Goal: Transaction & Acquisition: Purchase product/service

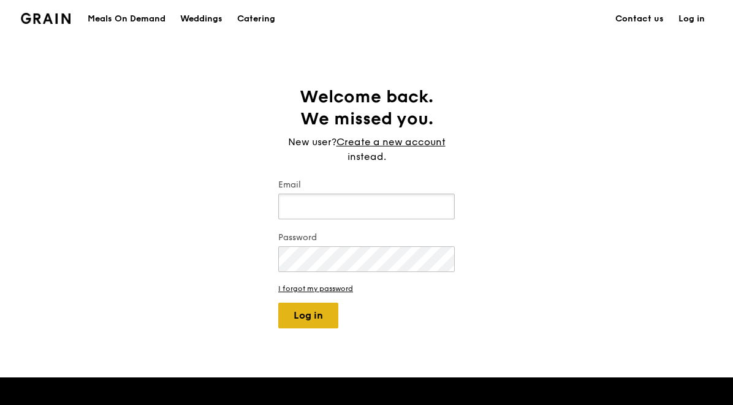
type input "jhoana@grain.com.sg"
click at [320, 325] on button "Log in" at bounding box center [308, 316] width 60 height 26
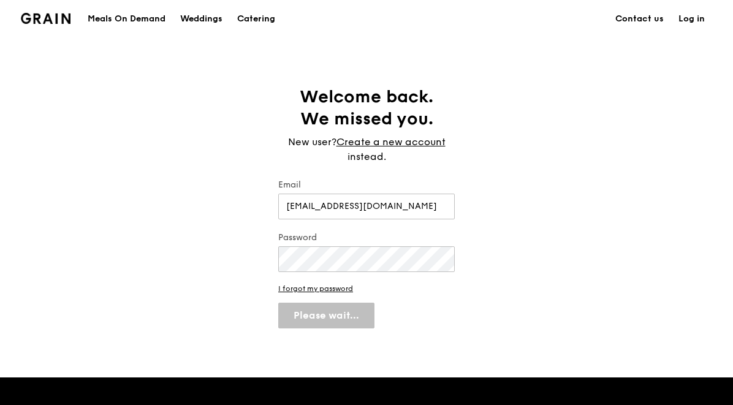
select select "100"
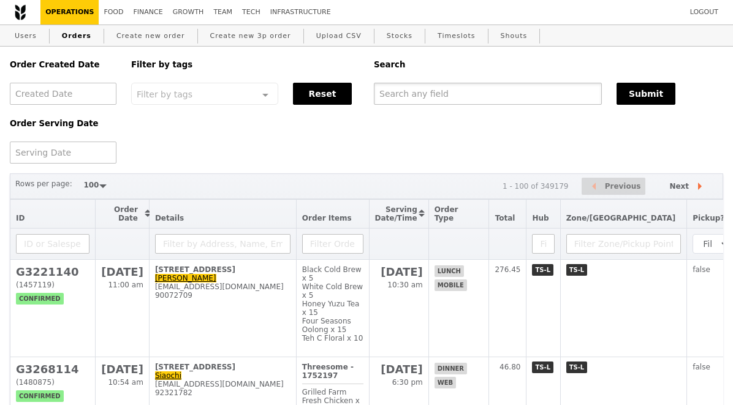
click at [427, 96] on input "text" at bounding box center [488, 94] width 228 height 22
paste input "G3263407"
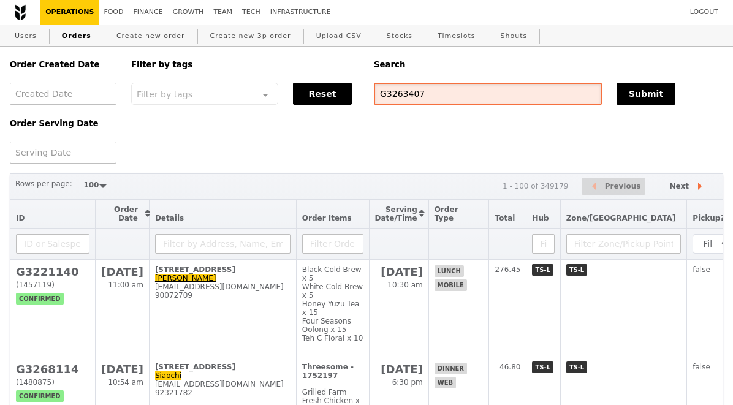
type input "G3263407"
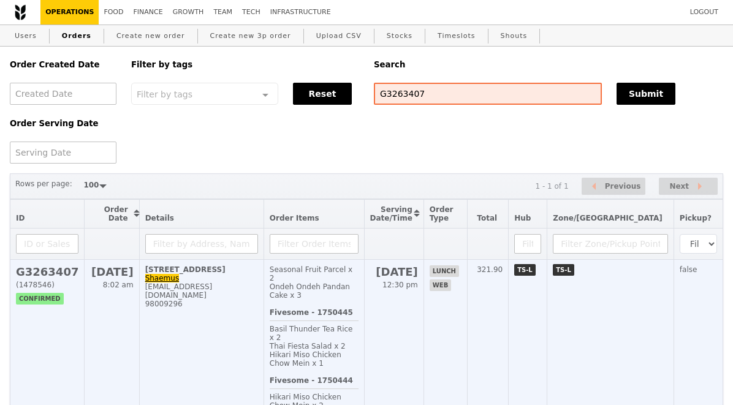
click at [51, 276] on h2 "G3263407" at bounding box center [47, 271] width 62 height 13
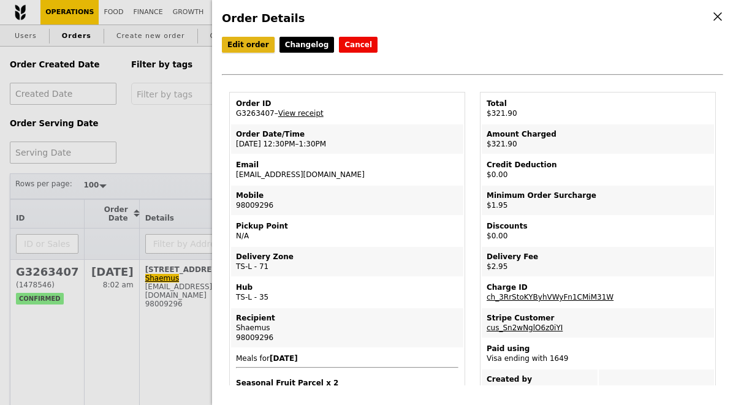
click at [252, 51] on link "Edit order" at bounding box center [248, 45] width 53 height 16
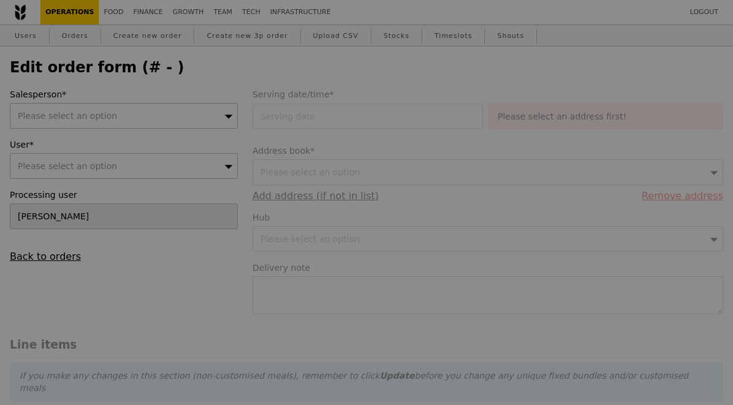
type input "13 Aug 2025"
type input "317.00"
type input "1.79"
type input "1.95"
type input "2.71"
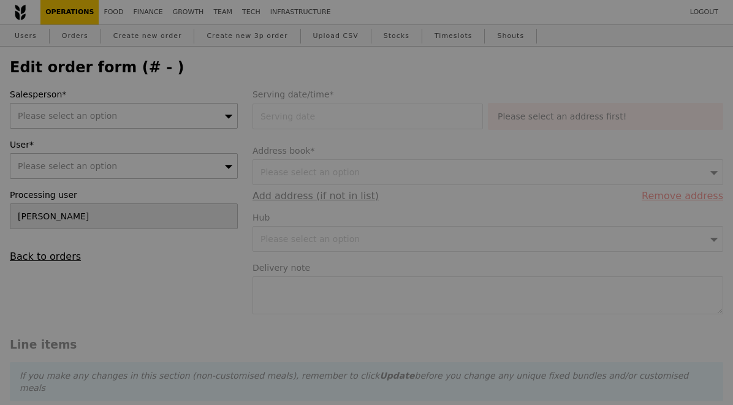
type input "2.95"
type input "321.90"
type input "Loading..."
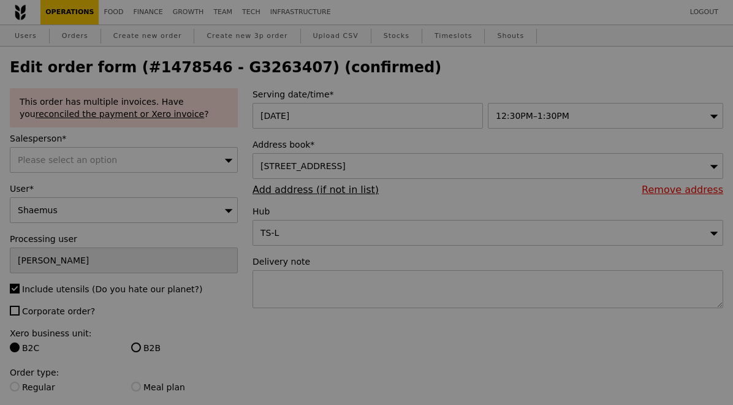
type input "497"
type input "489"
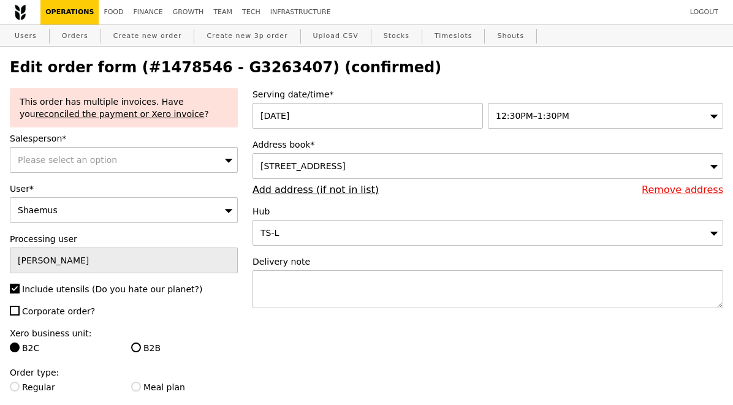
click at [546, 113] on span "12:30PM–1:30PM" at bounding box center [533, 116] width 74 height 10
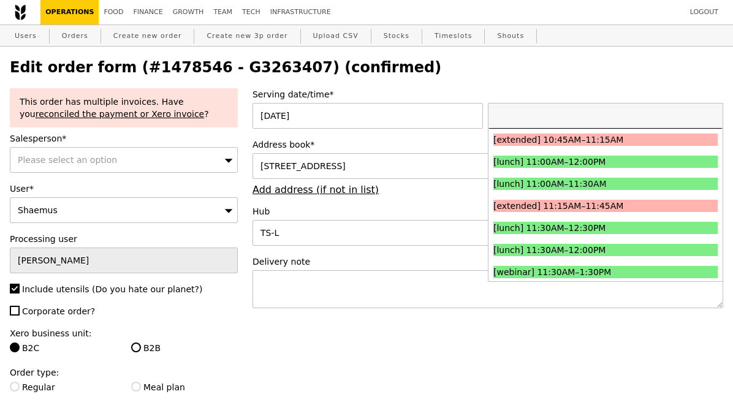
scroll to position [380, 0]
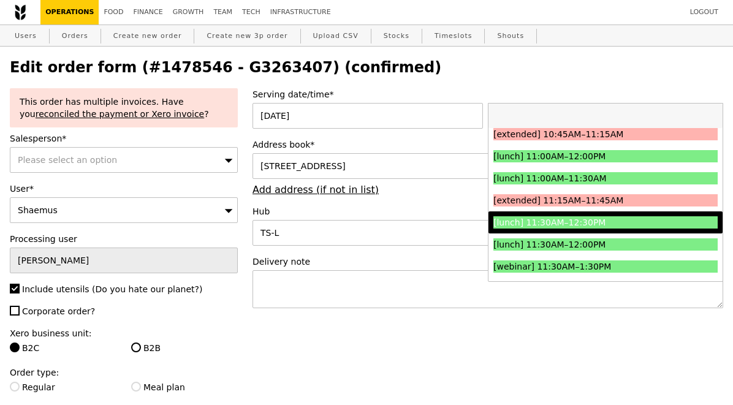
click at [558, 216] on div "[lunch] 11:30AM–12:30PM" at bounding box center [577, 222] width 168 height 12
type input "Loading..."
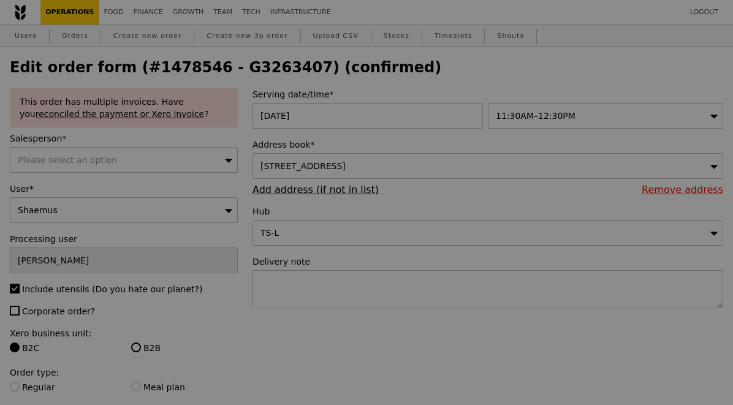
type input "0.00"
type input "7.11"
type input "7.75"
type input "9.70"
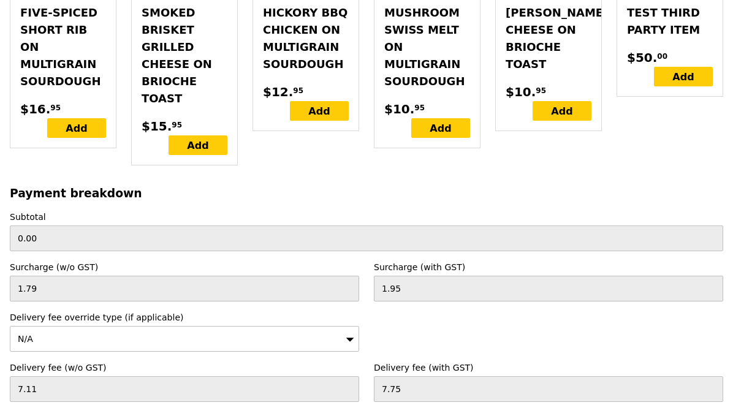
scroll to position [4093, 0]
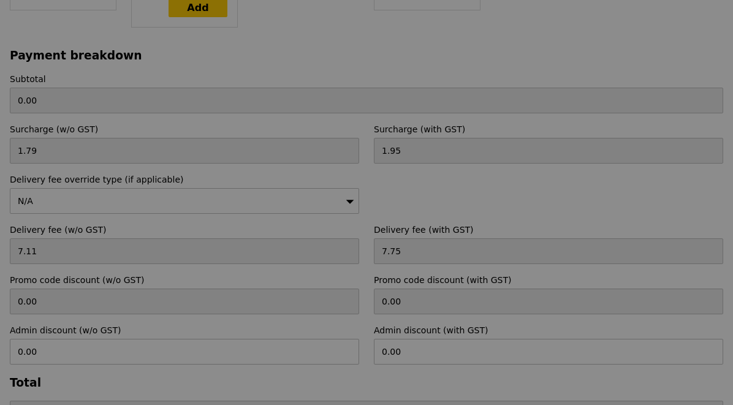
type input "Loading..."
type input "317.00"
type input "2.71"
type input "2.95"
type input "321.90"
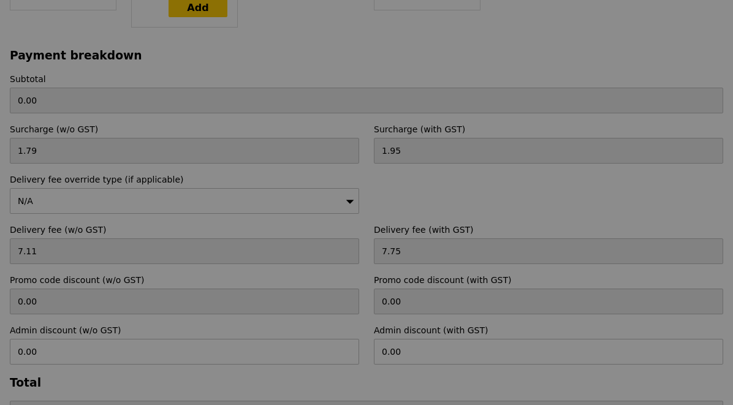
type input "Update"
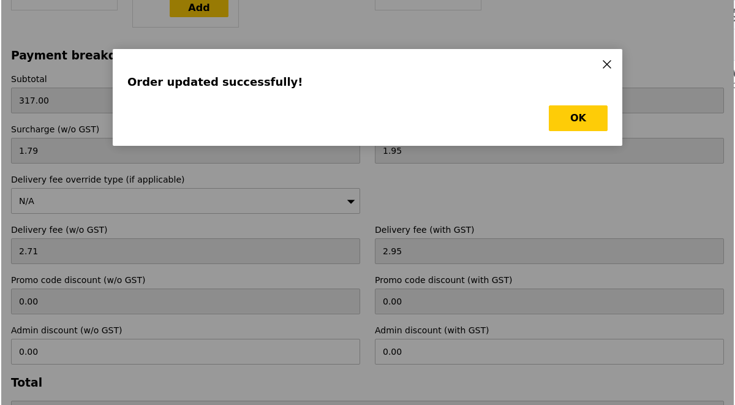
scroll to position [0, 0]
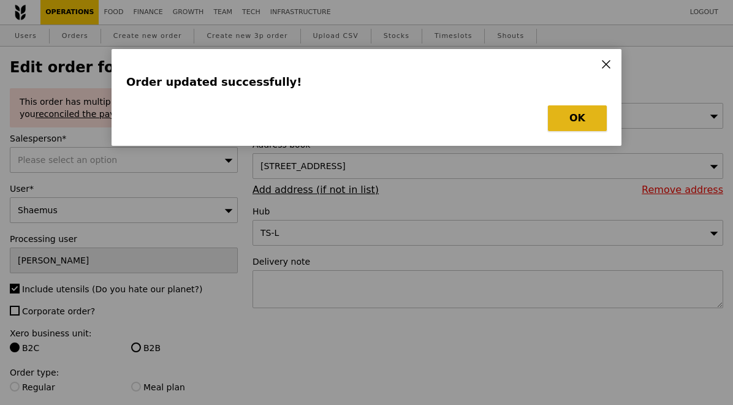
click at [565, 116] on button "OK" at bounding box center [577, 118] width 59 height 26
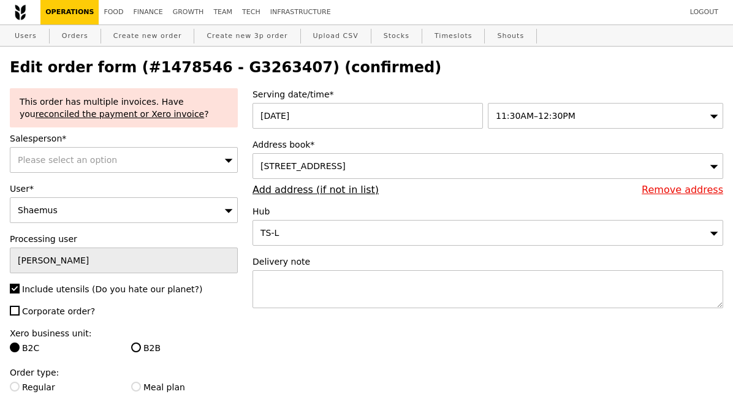
select select "100"
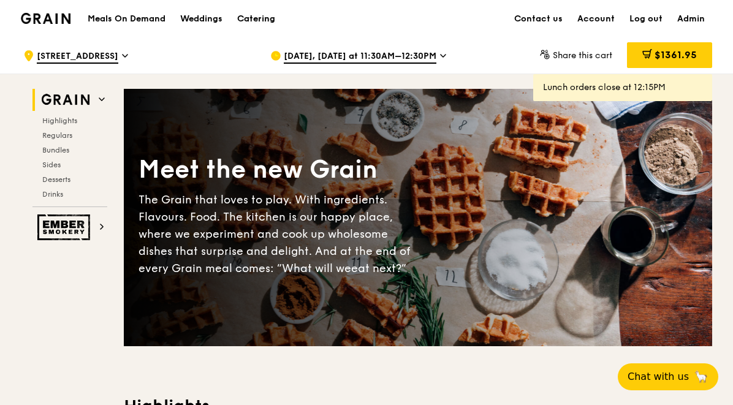
click at [269, 20] on div "Catering" at bounding box center [256, 19] width 38 height 37
click at [252, 20] on div "Catering" at bounding box center [256, 19] width 38 height 37
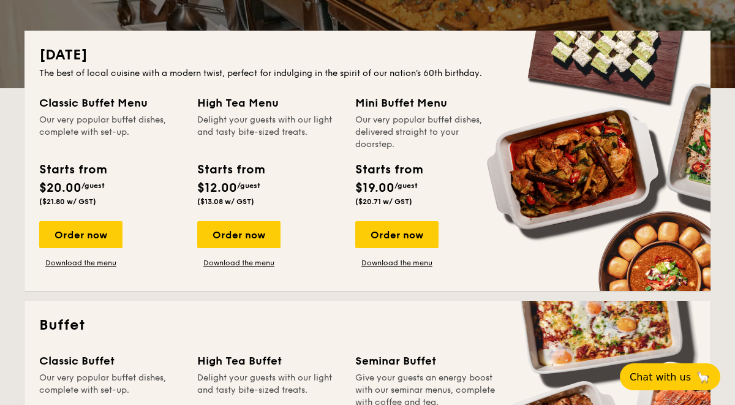
scroll to position [255, 0]
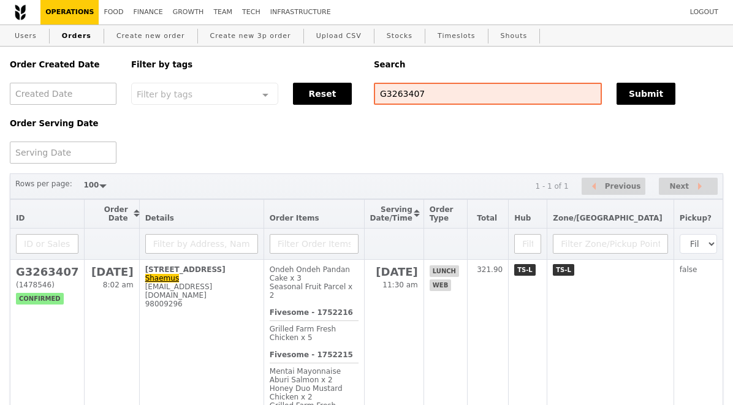
select select "100"
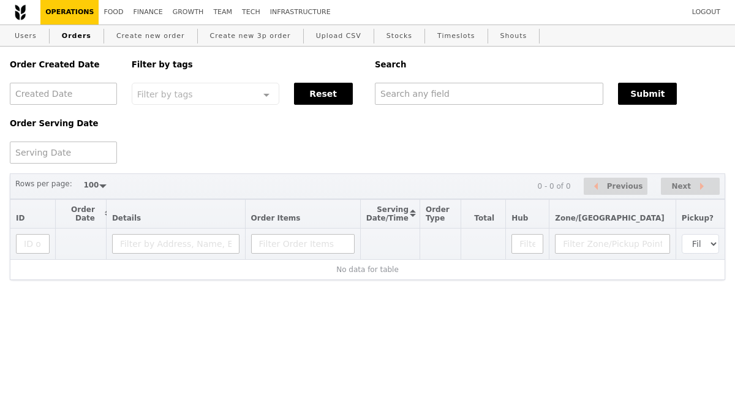
select select "100"
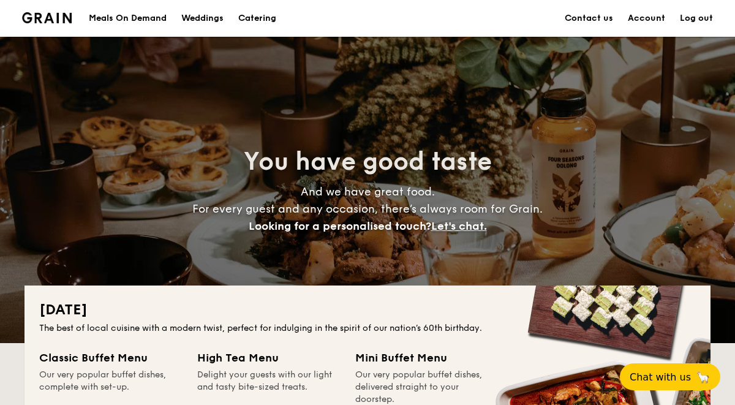
click at [128, 15] on div "Meals On Demand" at bounding box center [128, 18] width 78 height 37
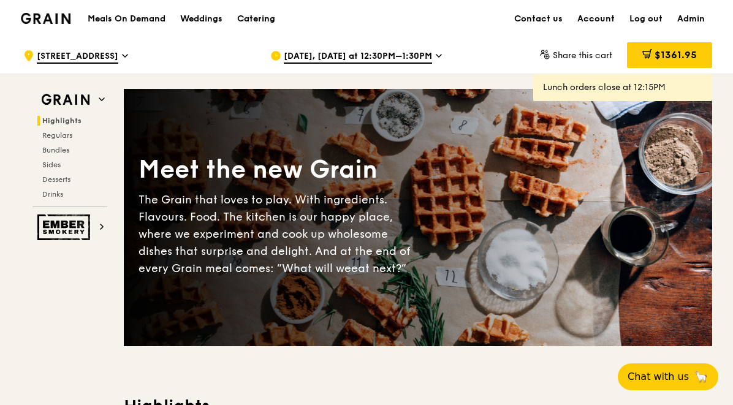
click at [261, 22] on div "Catering" at bounding box center [256, 19] width 38 height 37
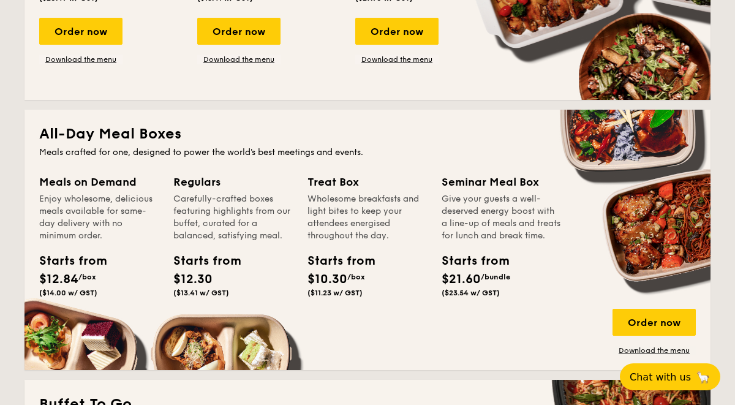
scroll to position [745, 0]
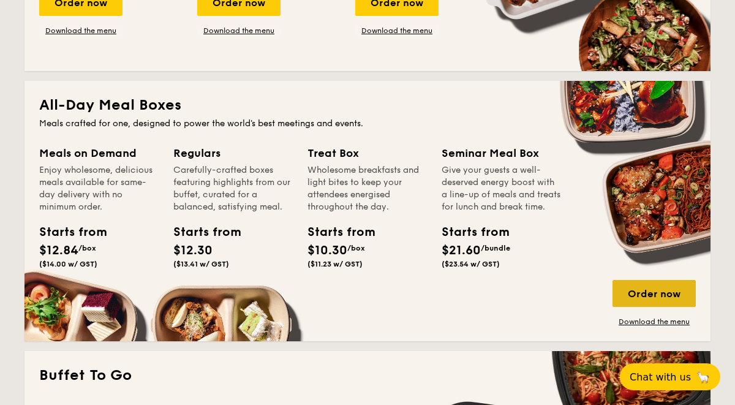
click at [670, 287] on div "Order now" at bounding box center [654, 293] width 83 height 27
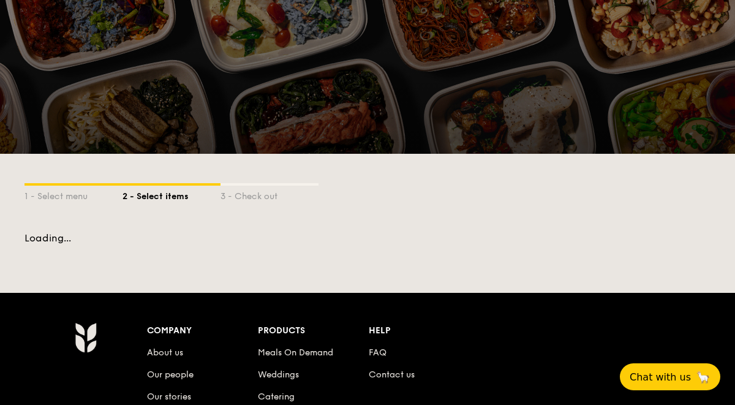
scroll to position [132, 0]
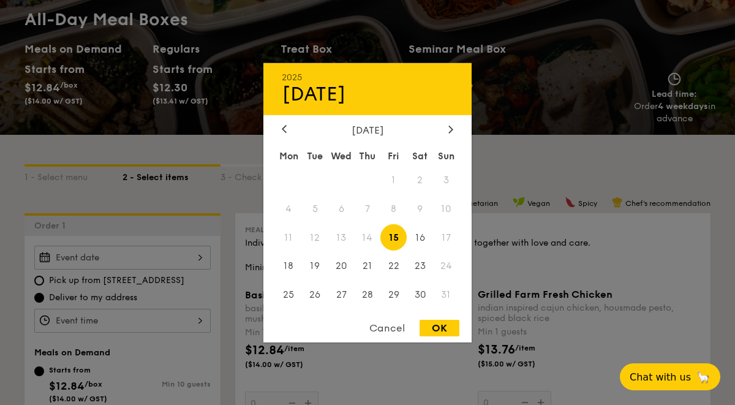
click at [177, 251] on div "2025 Aug 15 August 2025 Mon Tue Wed Thu Fri Sat Sun 1 2 3 4 5 6 7 8 9 10 11 12 …" at bounding box center [122, 258] width 176 height 24
click at [431, 327] on div "OK" at bounding box center [440, 328] width 40 height 17
type input "Aug 15, 2025"
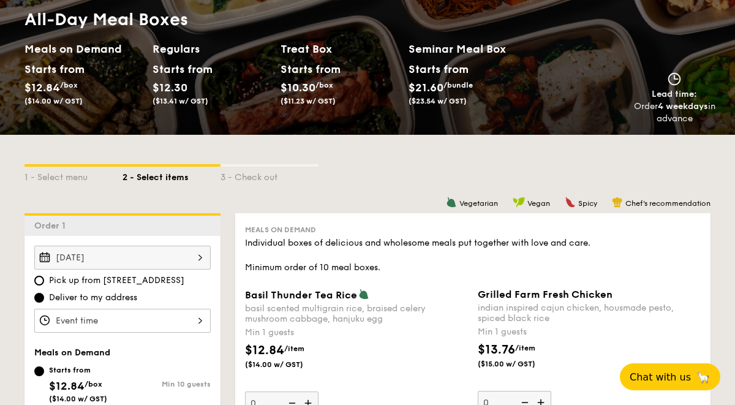
click at [187, 321] on div at bounding box center [122, 321] width 176 height 24
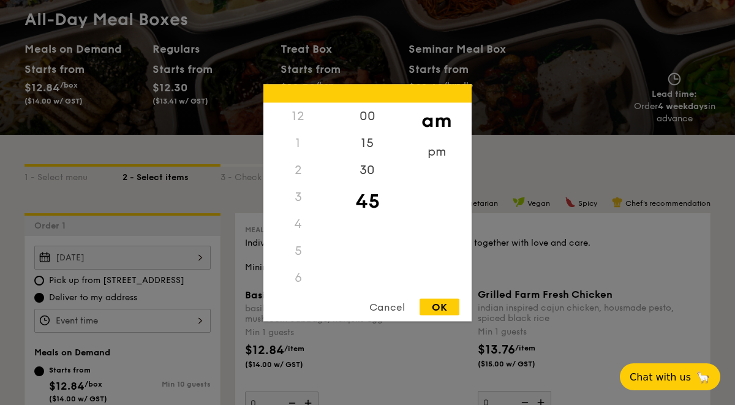
scroll to position [145, 0]
click at [437, 306] on div "OK" at bounding box center [440, 306] width 40 height 17
type input "11:45AM"
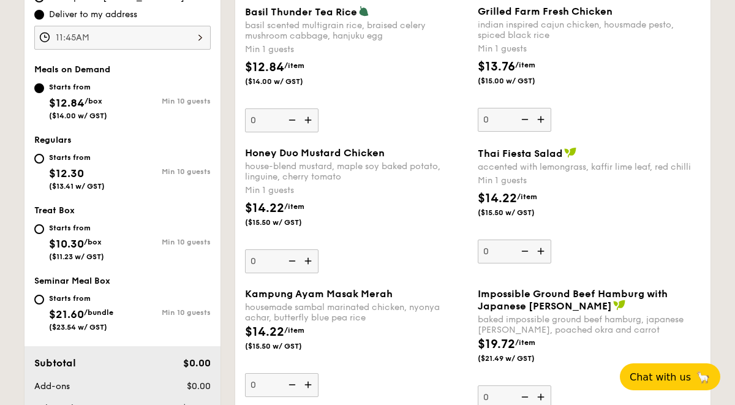
scroll to position [413, 0]
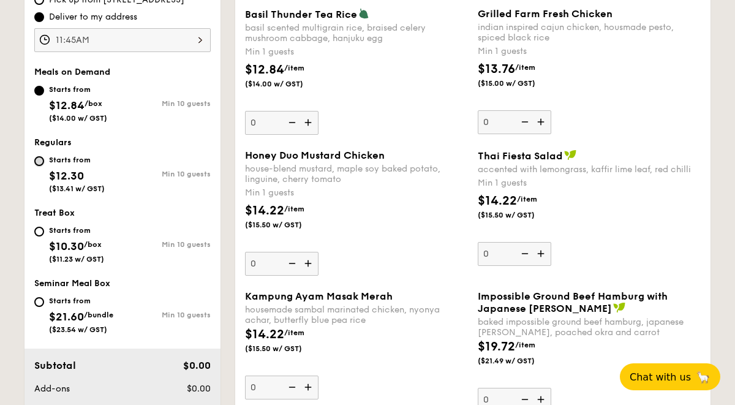
click at [38, 161] on input "Starts from $12.30 ($13.41 w/ GST) Min 10 guests" at bounding box center [39, 161] width 10 height 10
radio input "true"
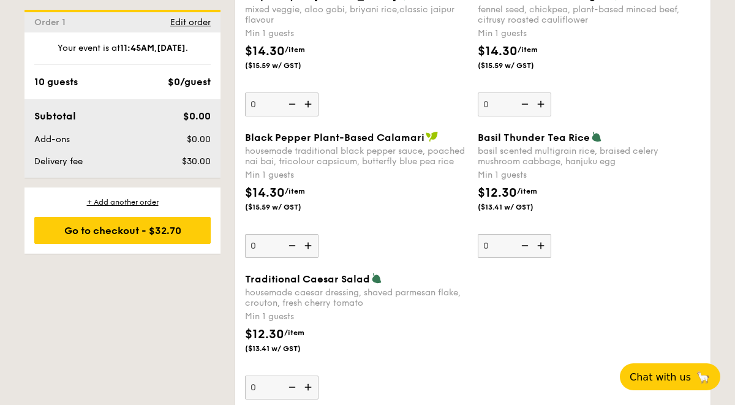
scroll to position [1462, 0]
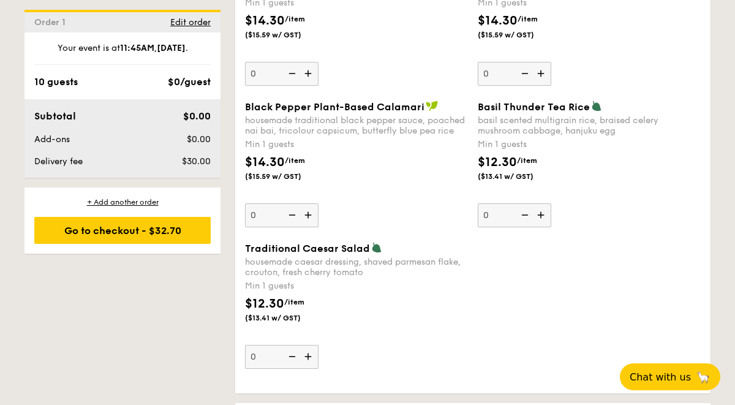
click at [311, 358] on img at bounding box center [309, 356] width 18 height 23
click at [311, 358] on input "0" at bounding box center [282, 357] width 74 height 24
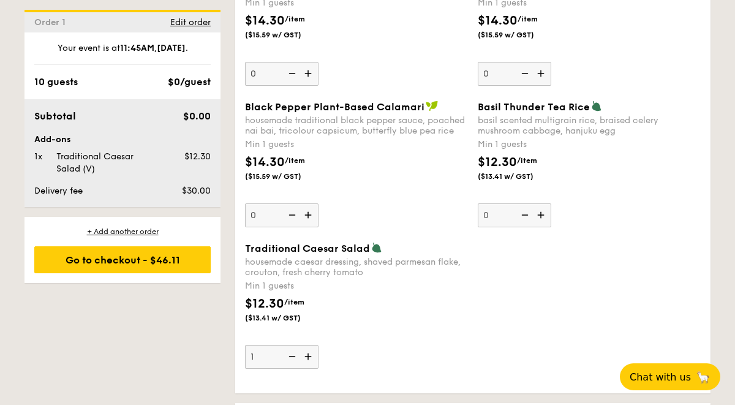
click at [311, 358] on img at bounding box center [309, 356] width 18 height 23
click at [311, 358] on input "1" at bounding box center [282, 357] width 74 height 24
type input "2"
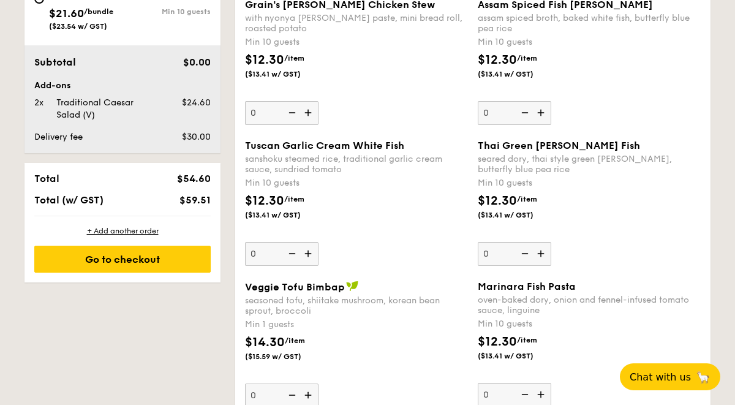
scroll to position [714, 0]
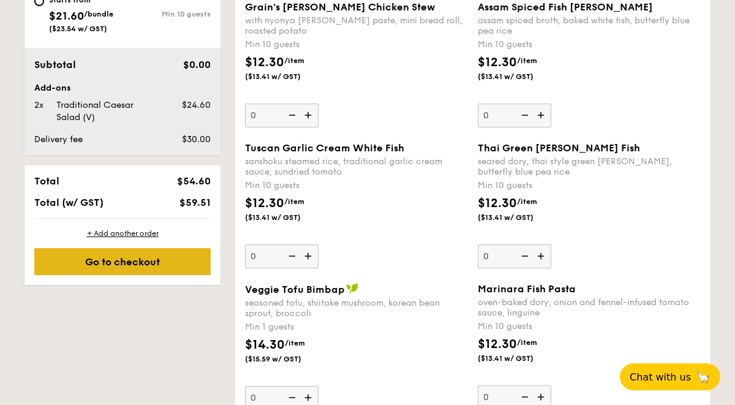
click at [157, 266] on div "Go to checkout" at bounding box center [122, 261] width 176 height 27
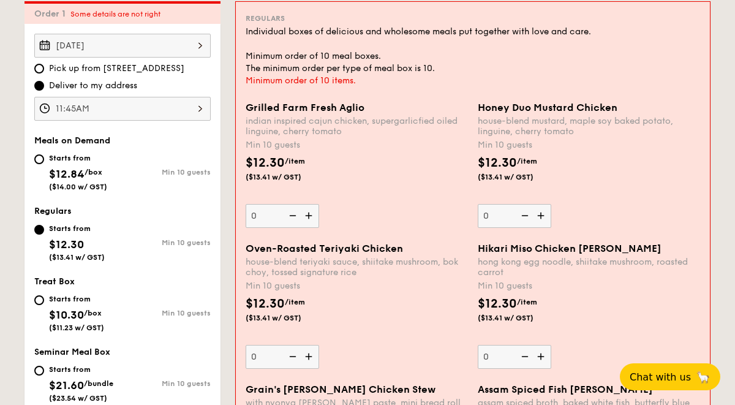
scroll to position [327, 0]
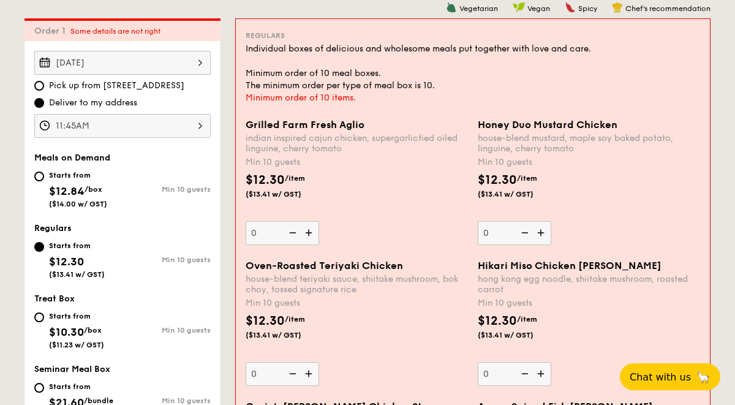
click at [38, 168] on div "Starts from $12.84 /box ($14.00 w/ GST)" at bounding box center [78, 188] width 88 height 40
click at [38, 172] on input "Starts from $12.84 /box ($14.00 w/ GST) Min 10 guests" at bounding box center [39, 177] width 10 height 10
radio input "true"
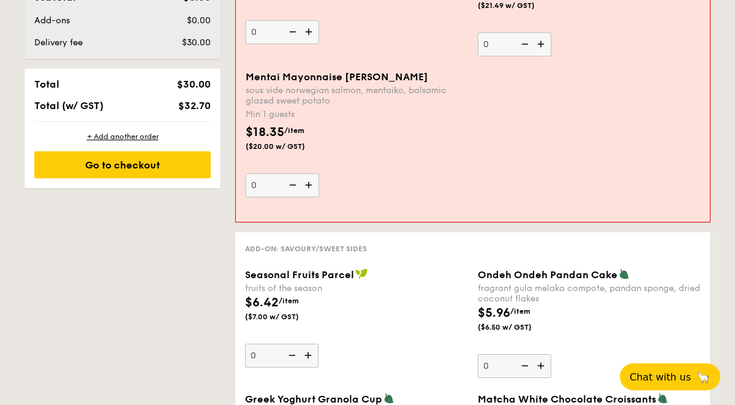
scroll to position [777, 0]
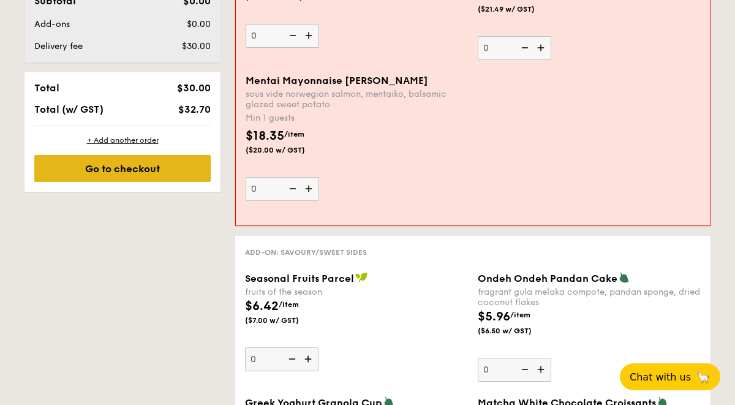
click at [143, 164] on div "Go to checkout" at bounding box center [122, 168] width 176 height 27
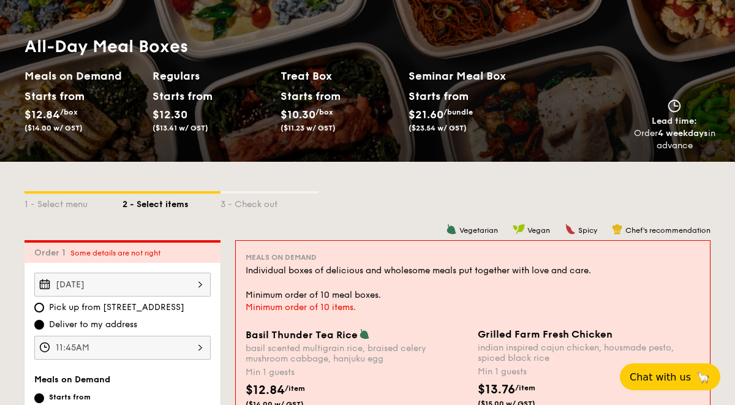
scroll to position [0, 0]
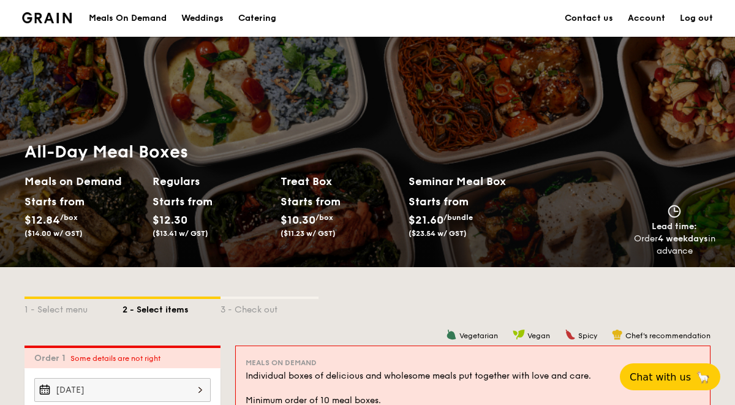
click at [254, 21] on div "Catering" at bounding box center [257, 18] width 38 height 37
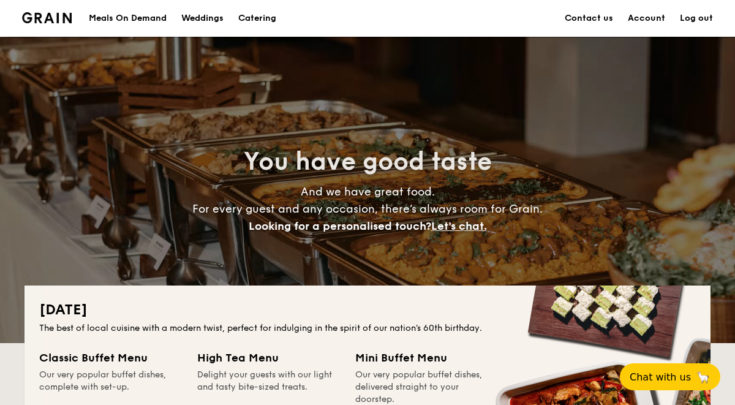
click at [118, 18] on div "Meals On Demand" at bounding box center [128, 18] width 78 height 37
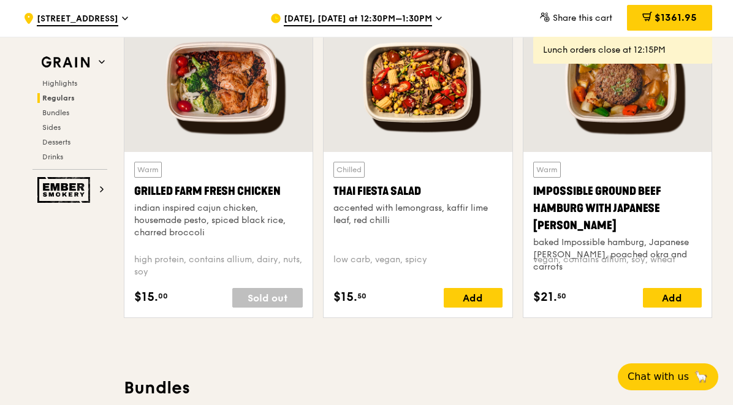
scroll to position [1426, 0]
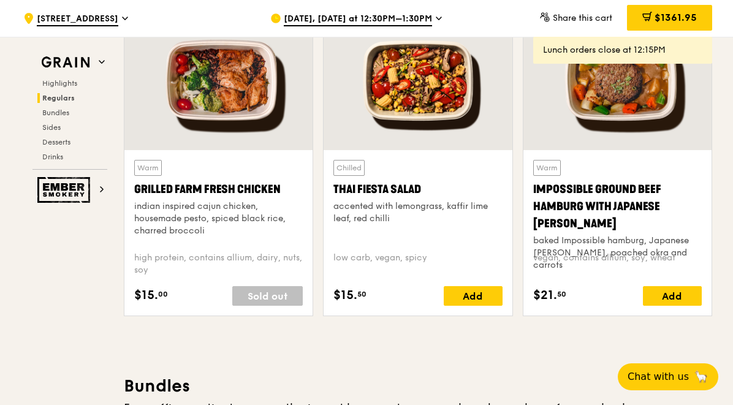
click at [579, 207] on div "Impossible Ground Beef Hamburg with Japanese [PERSON_NAME]" at bounding box center [617, 206] width 168 height 51
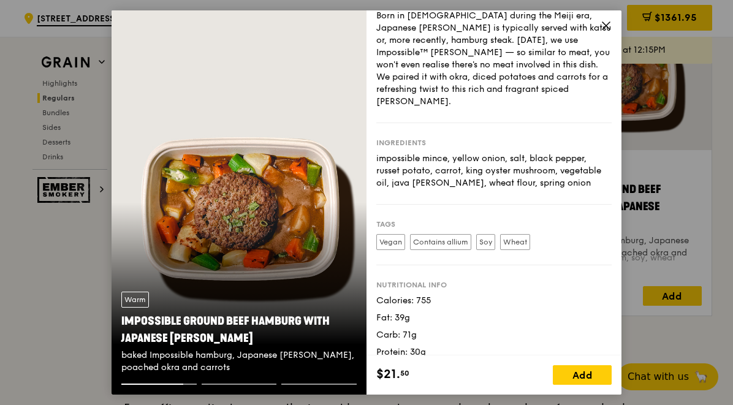
scroll to position [0, 0]
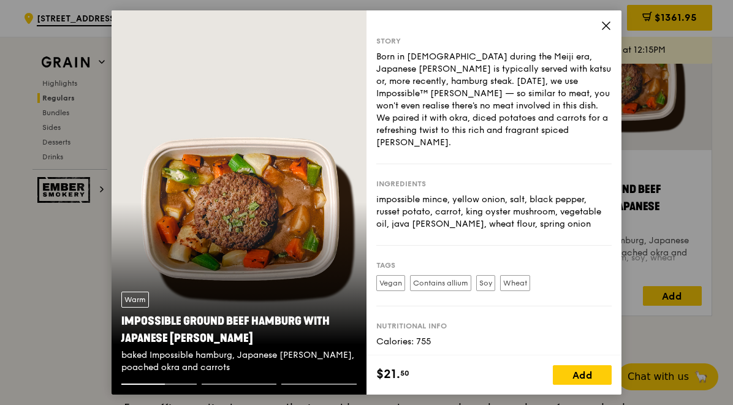
click at [606, 25] on icon at bounding box center [605, 25] width 7 height 7
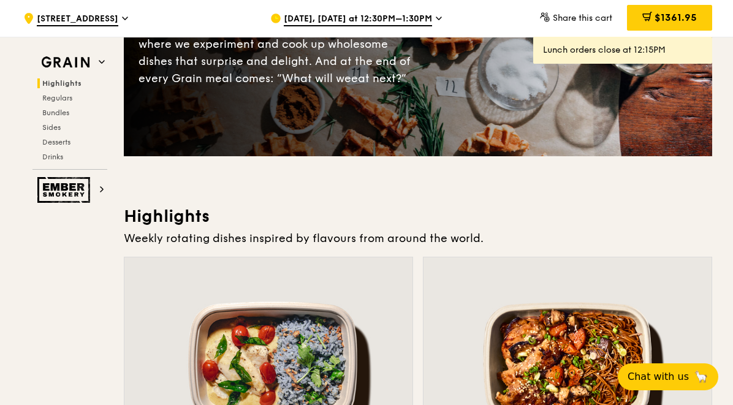
scroll to position [174, 0]
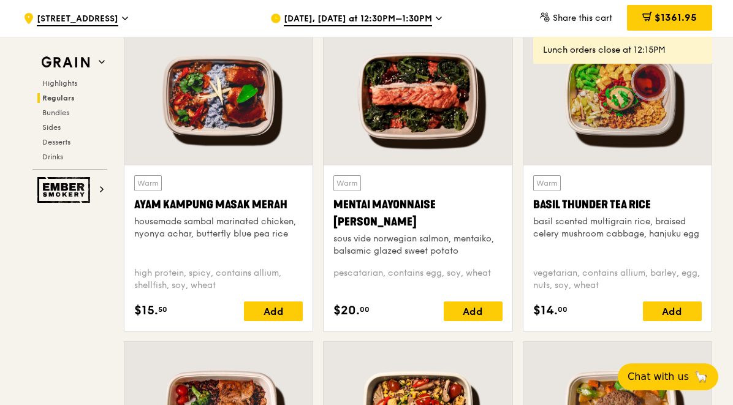
scroll to position [1116, 0]
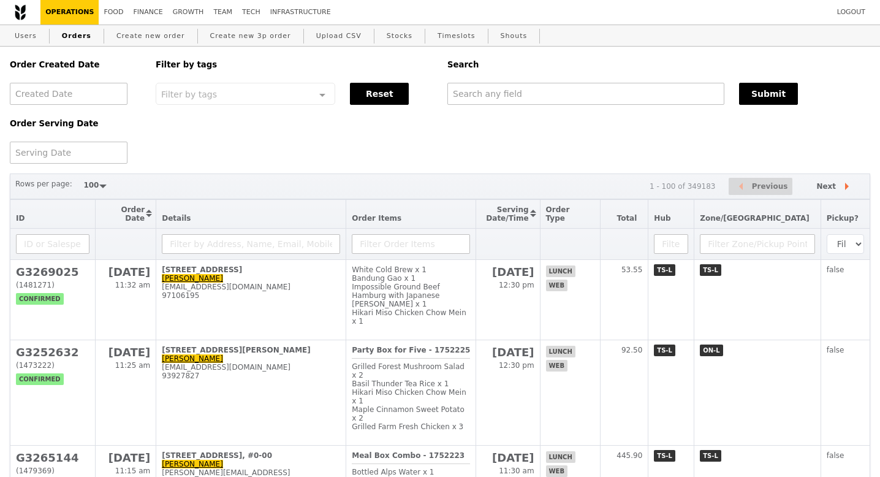
select select "100"
click at [35, 36] on link "Users" at bounding box center [26, 36] width 32 height 22
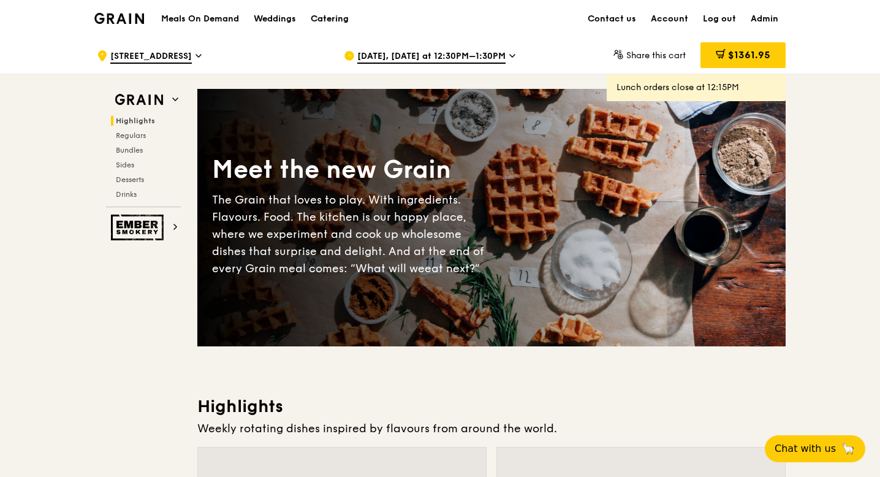
click at [328, 23] on div "Catering" at bounding box center [330, 19] width 38 height 37
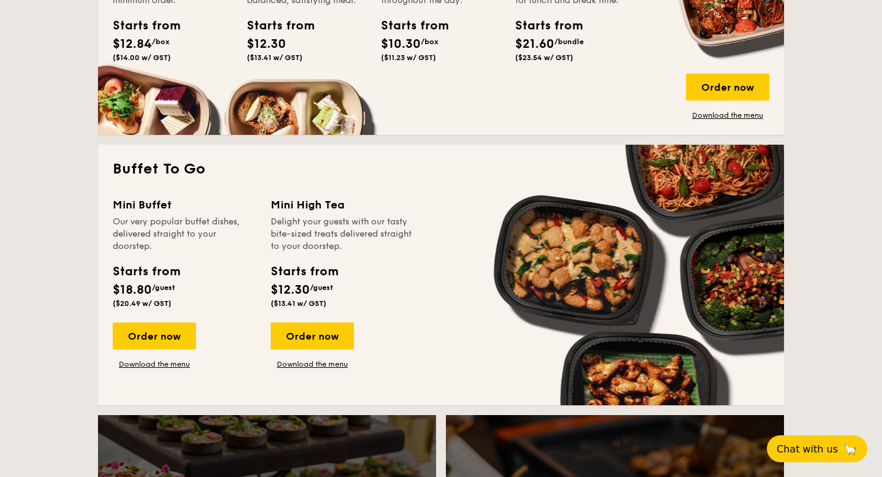
scroll to position [969, 0]
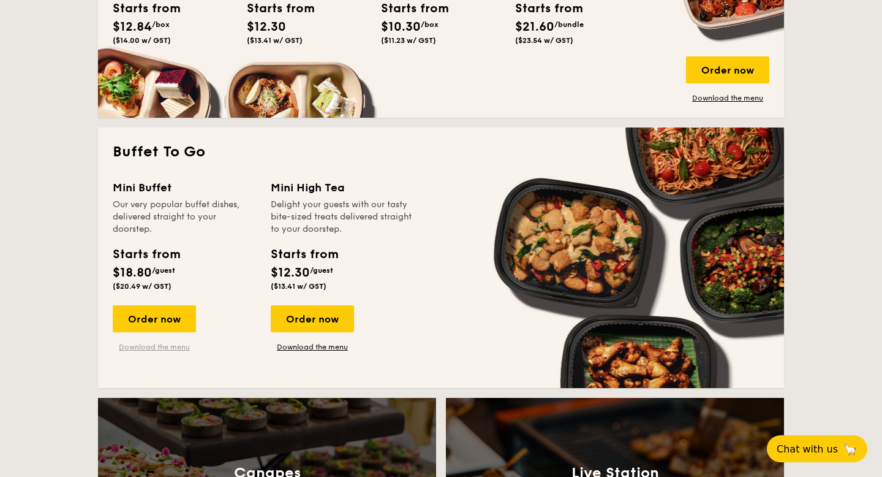
click at [159, 344] on link "Download the menu" at bounding box center [154, 347] width 83 height 10
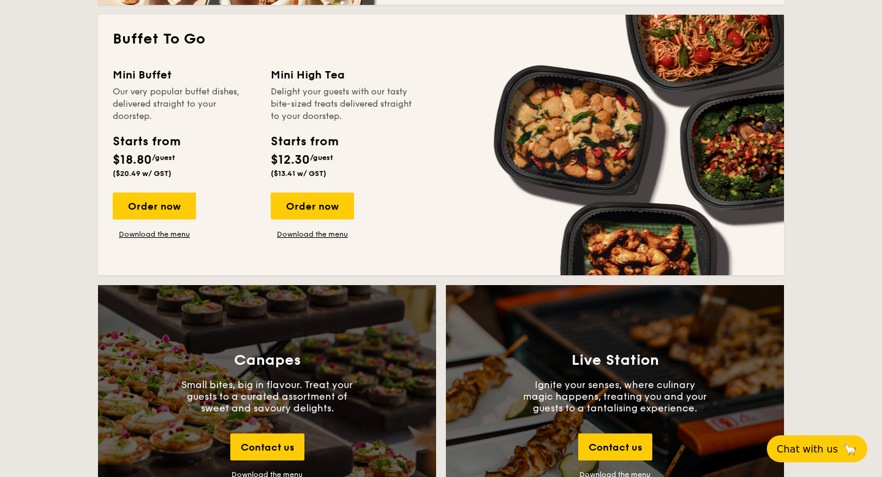
scroll to position [1067, 0]
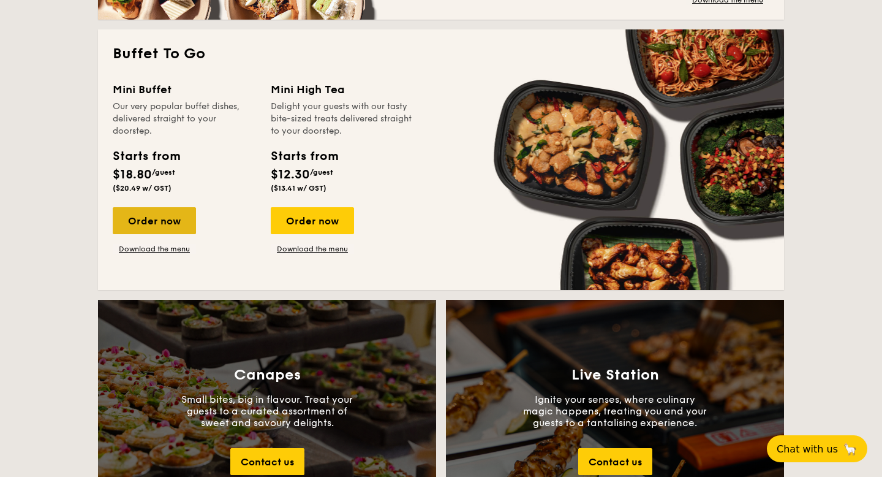
click at [134, 221] on div "Order now" at bounding box center [154, 220] width 83 height 27
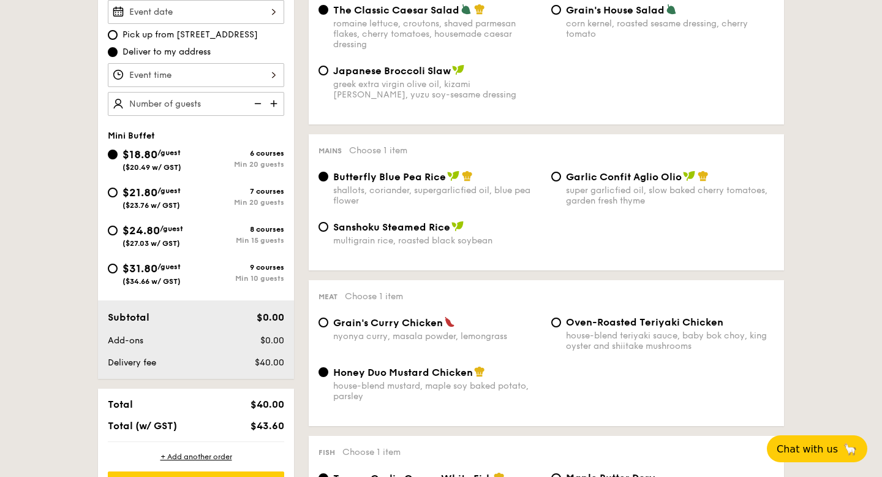
scroll to position [379, 0]
click at [110, 271] on input "$31.80 /guest ($34.66 w/ GST) 9 courses Min 10 guests" at bounding box center [113, 268] width 10 height 10
radio input "true"
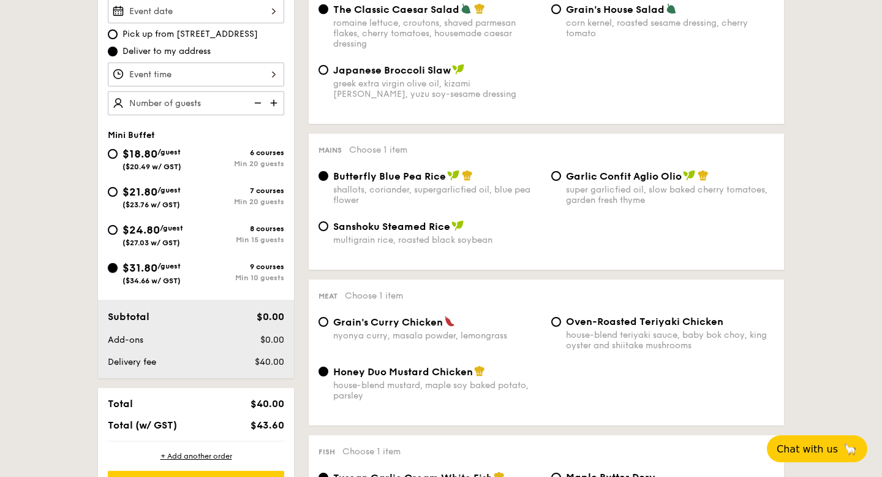
radio input "false"
radio input "true"
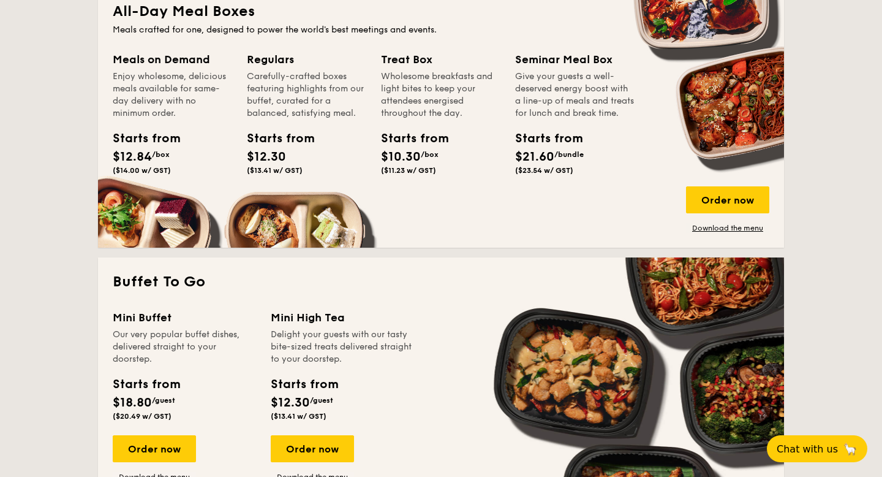
scroll to position [841, 0]
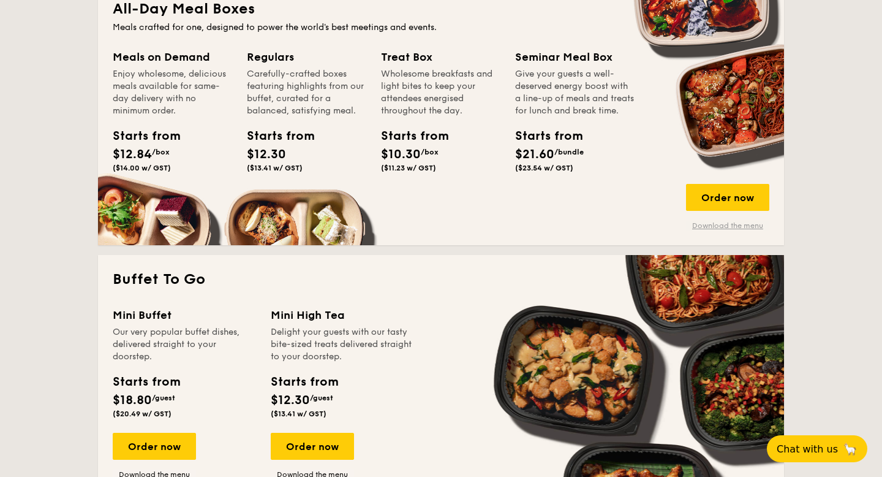
click at [742, 226] on link "Download the menu" at bounding box center [727, 226] width 83 height 10
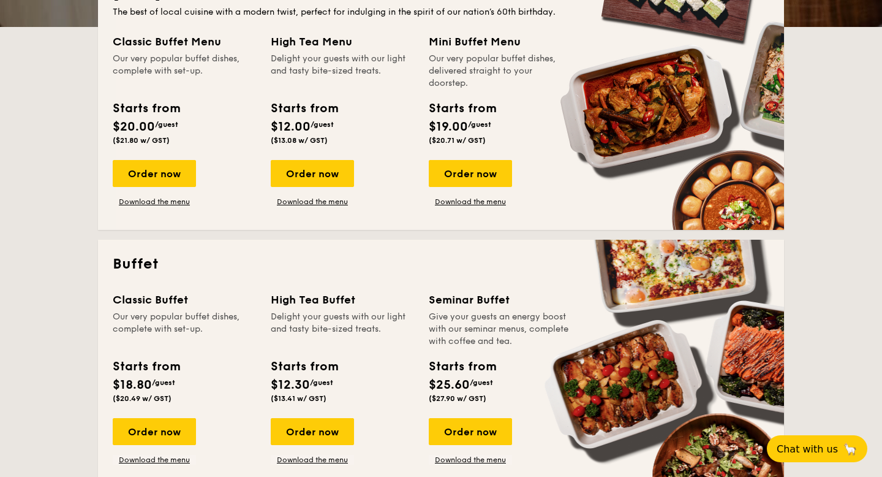
scroll to position [0, 0]
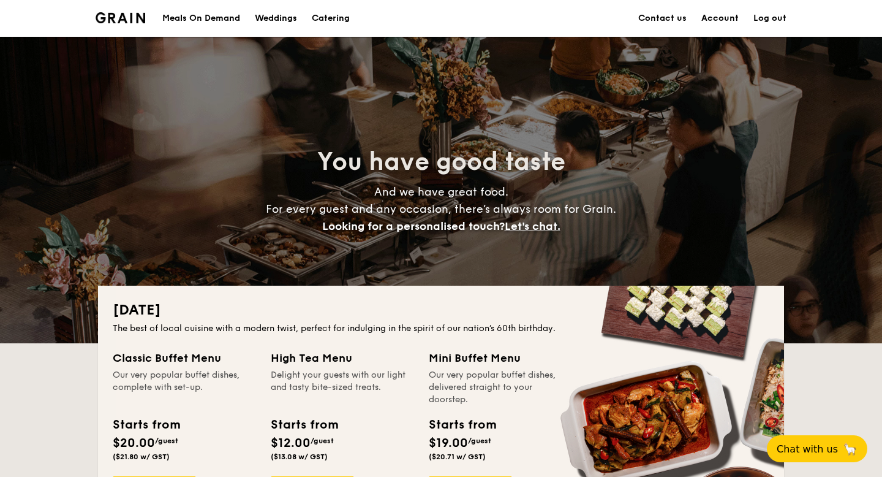
click at [179, 21] on div "Meals On Demand" at bounding box center [201, 18] width 78 height 37
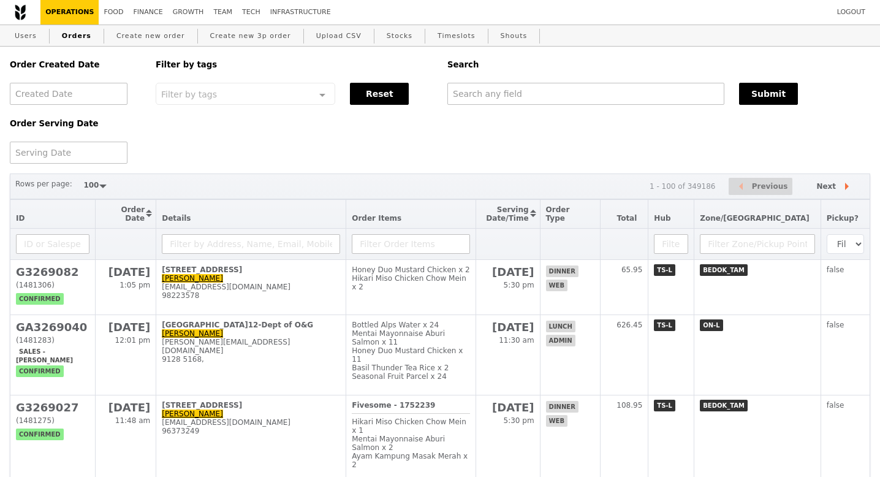
select select "100"
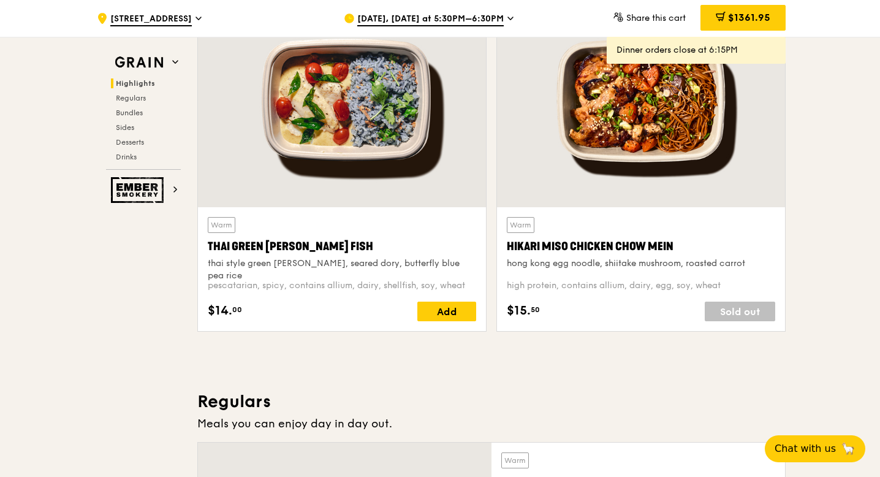
scroll to position [463, 0]
